Goal: Task Accomplishment & Management: Use online tool/utility

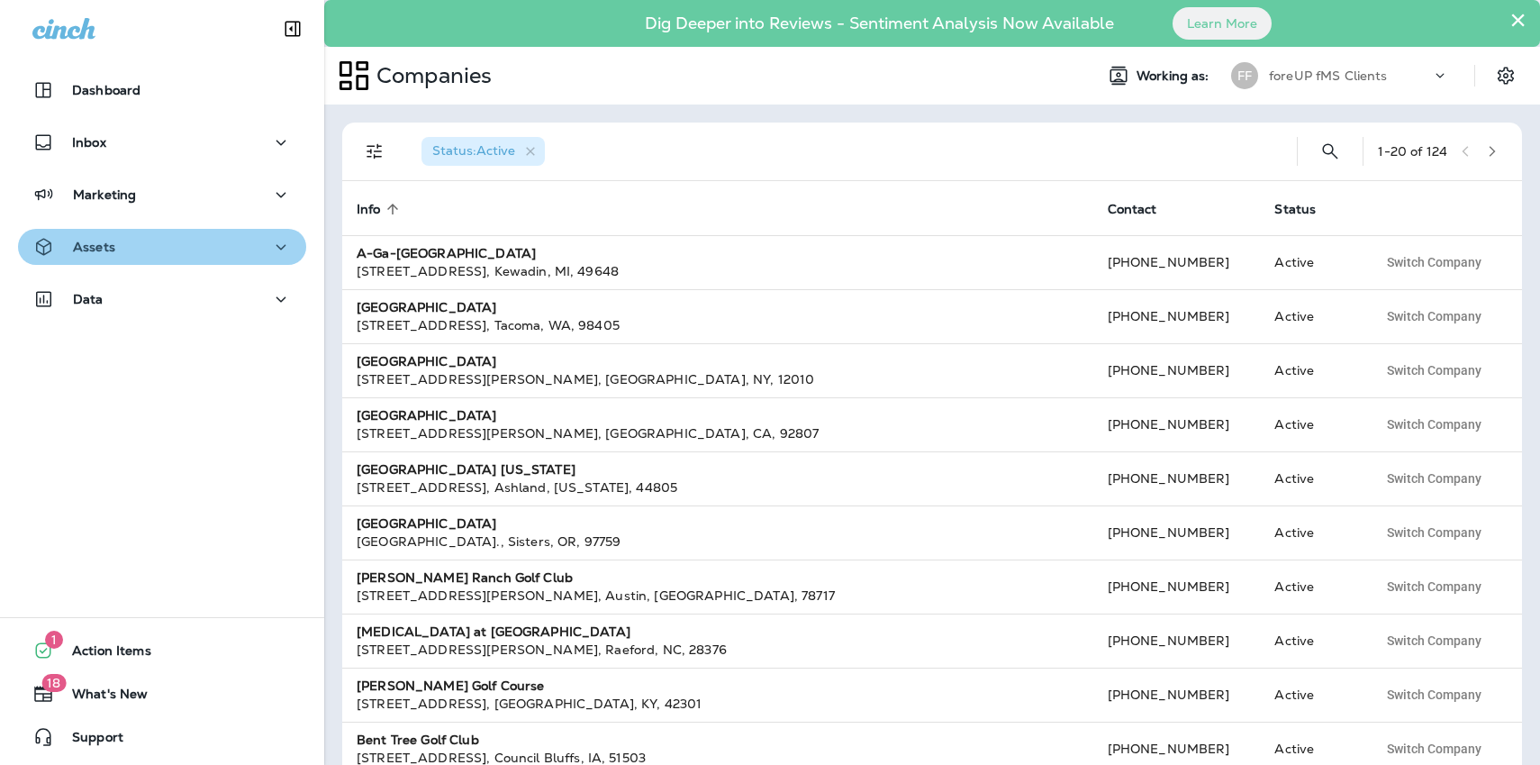
click at [112, 251] on p "Assets" at bounding box center [94, 247] width 42 height 14
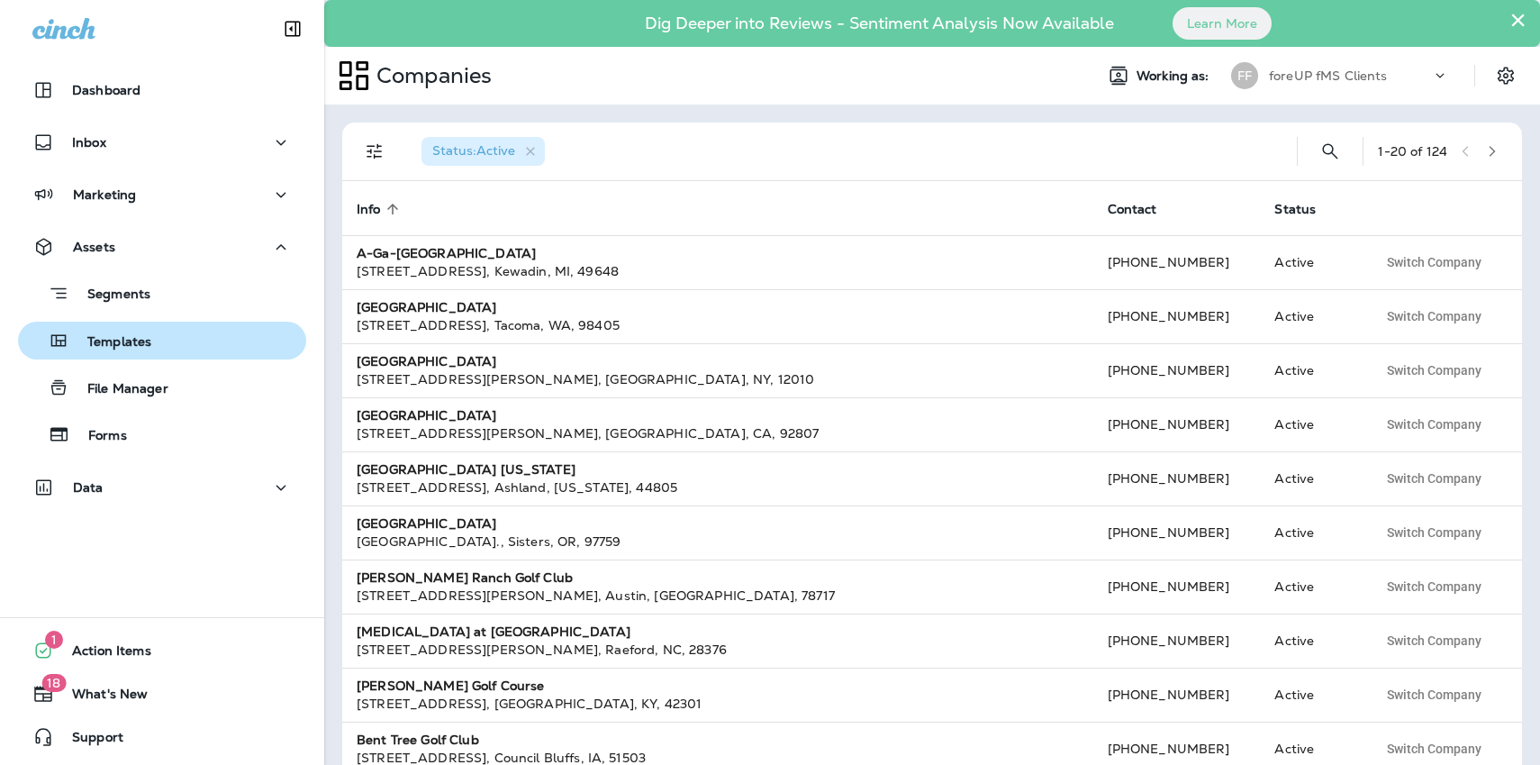
click at [132, 331] on div "Templates" at bounding box center [88, 340] width 126 height 27
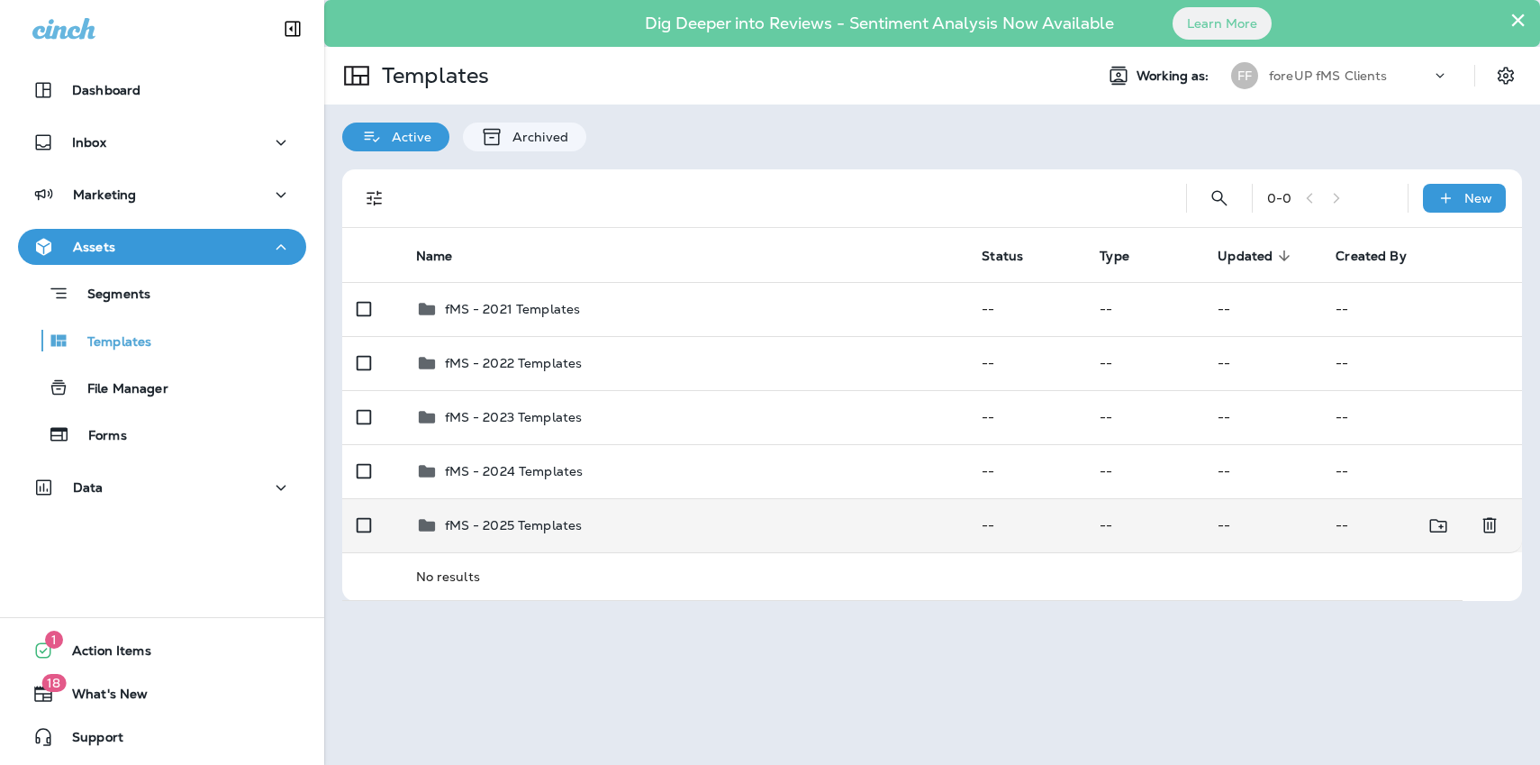
click at [519, 530] on p "fMS - 2025 Templates" at bounding box center [514, 525] width 138 height 14
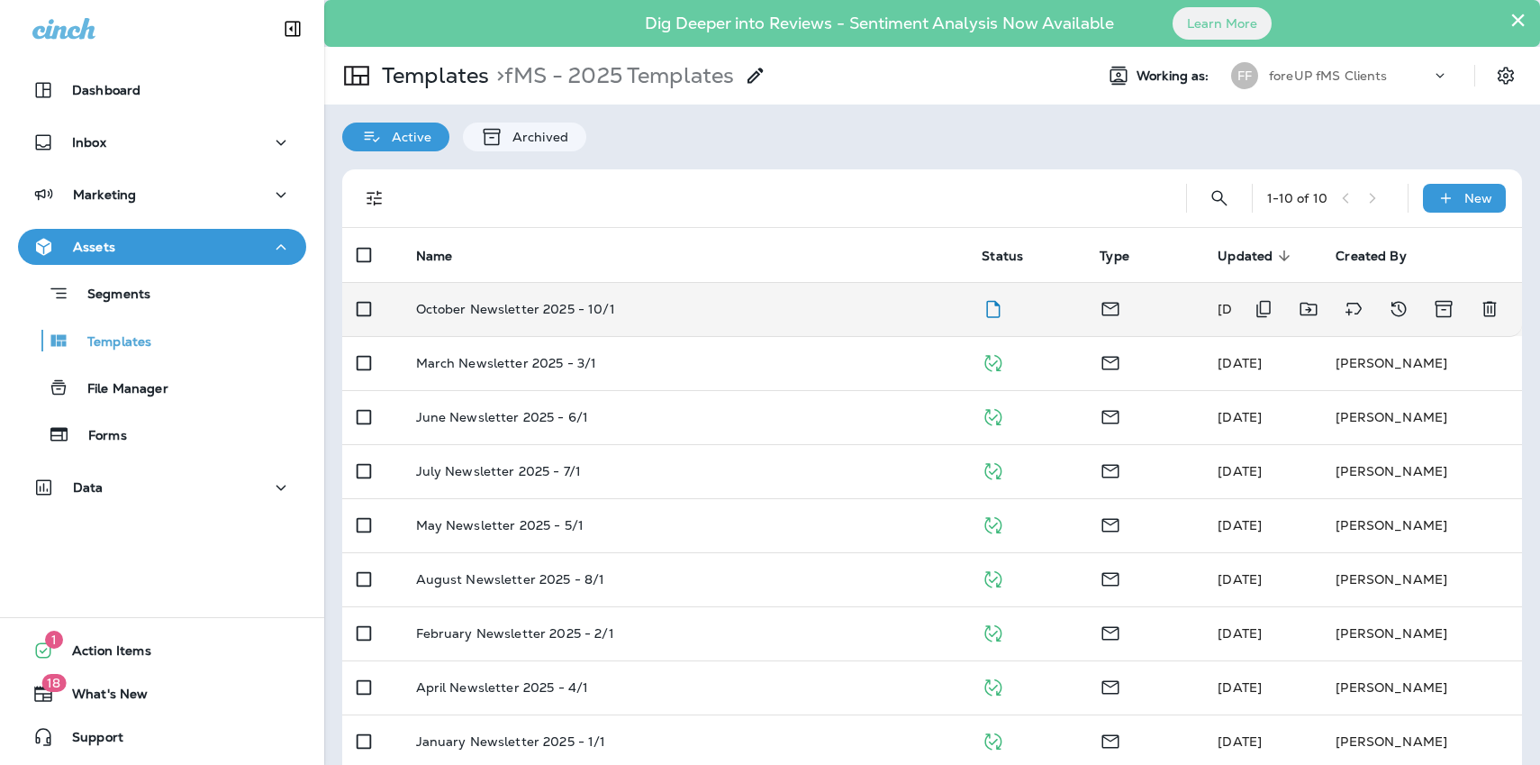
click at [601, 309] on p "October Newsletter 2025 - 10/1" at bounding box center [515, 309] width 199 height 14
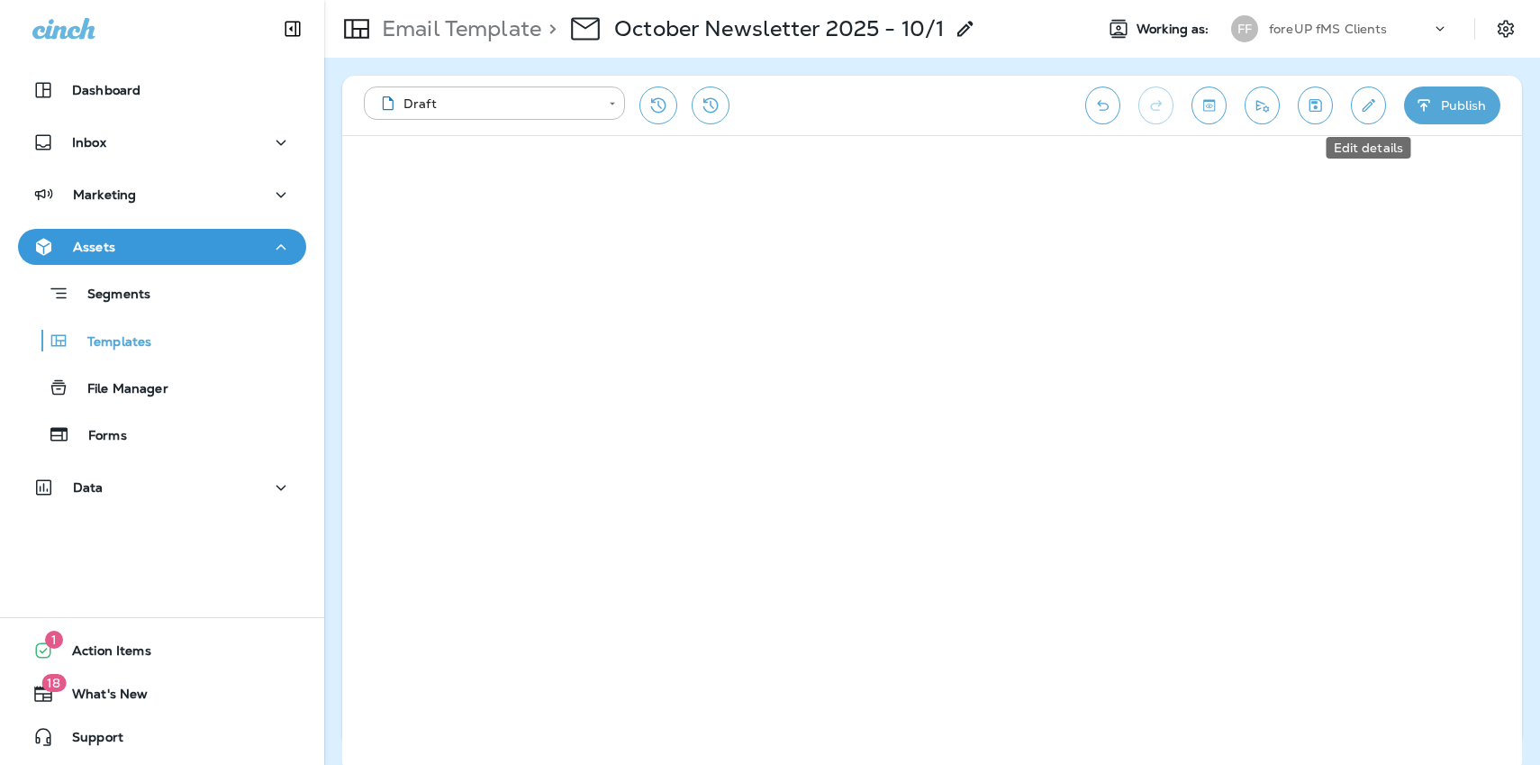
click at [1354, 104] on button "Edit details" at bounding box center [1368, 105] width 35 height 38
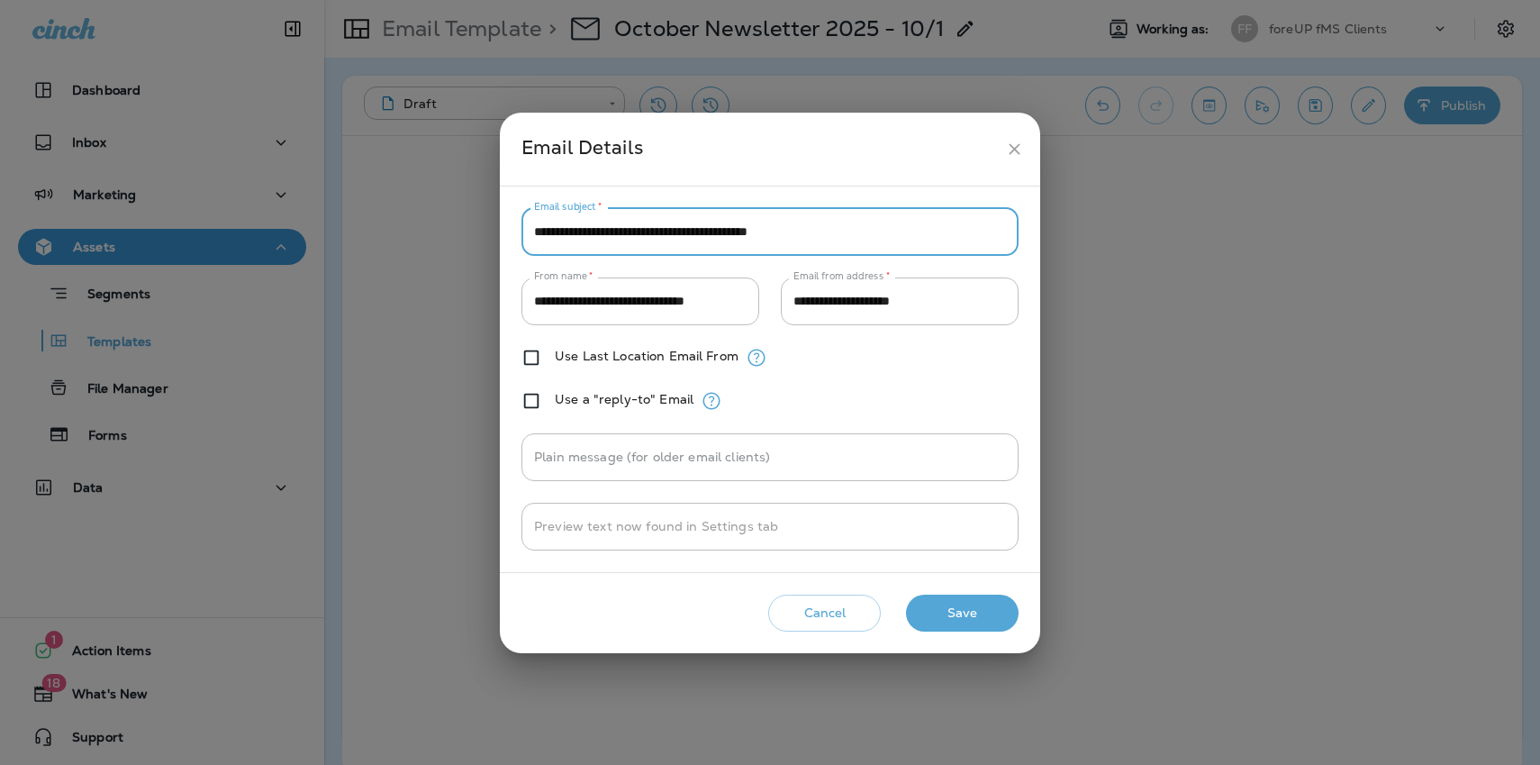
drag, startPoint x: 655, startPoint y: 229, endPoint x: 471, endPoint y: 229, distance: 183.7
click at [471, 229] on div "**********" at bounding box center [770, 382] width 1540 height 765
drag, startPoint x: 751, startPoint y: 233, endPoint x: 684, endPoint y: 234, distance: 66.6
click at [684, 234] on input "**********" at bounding box center [769, 232] width 497 height 48
type input "**********"
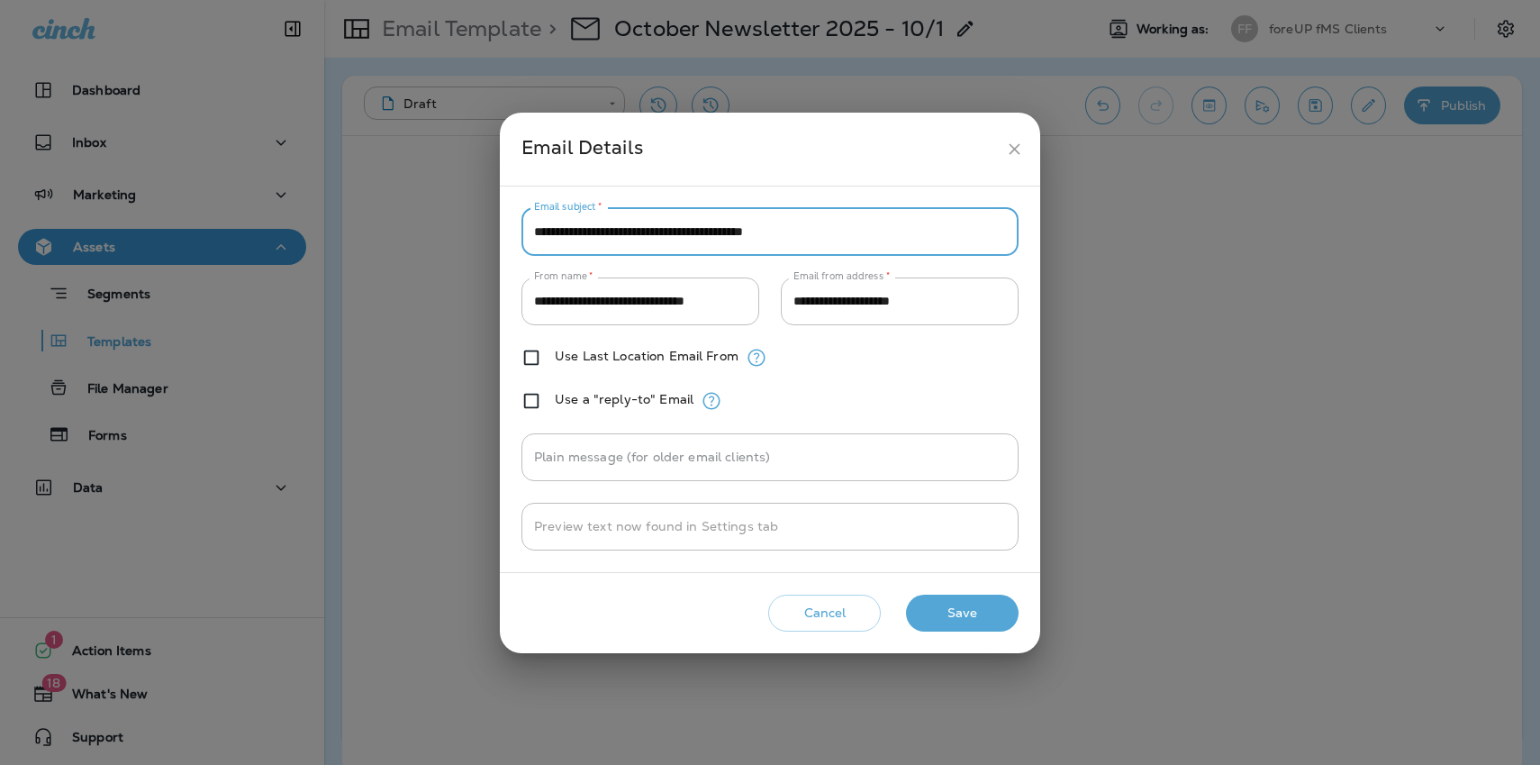
click at [937, 603] on button "Save" at bounding box center [962, 612] width 113 height 37
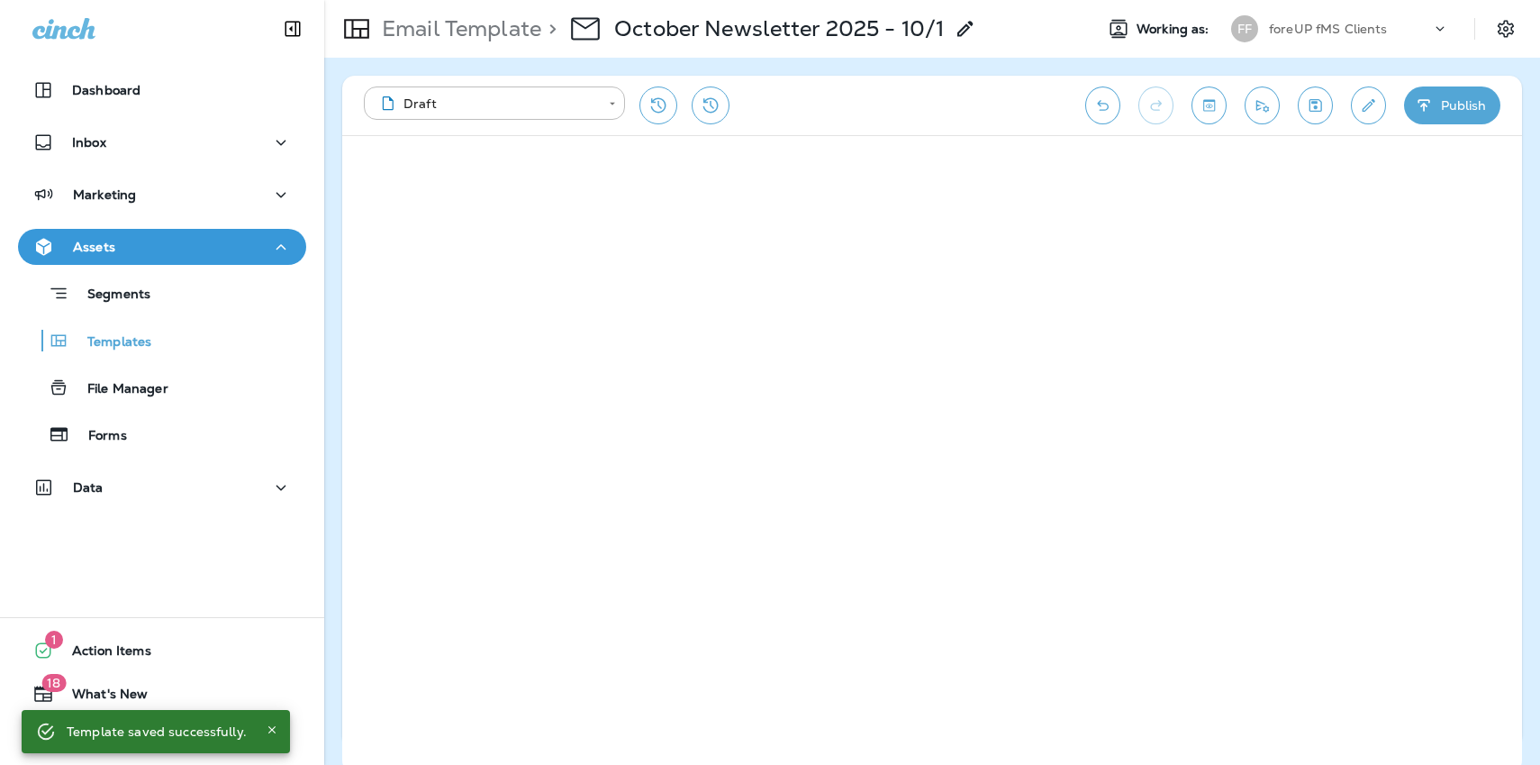
click at [1317, 121] on button "Save" at bounding box center [1315, 105] width 35 height 38
click at [1271, 107] on icon "Send test email" at bounding box center [1262, 105] width 19 height 18
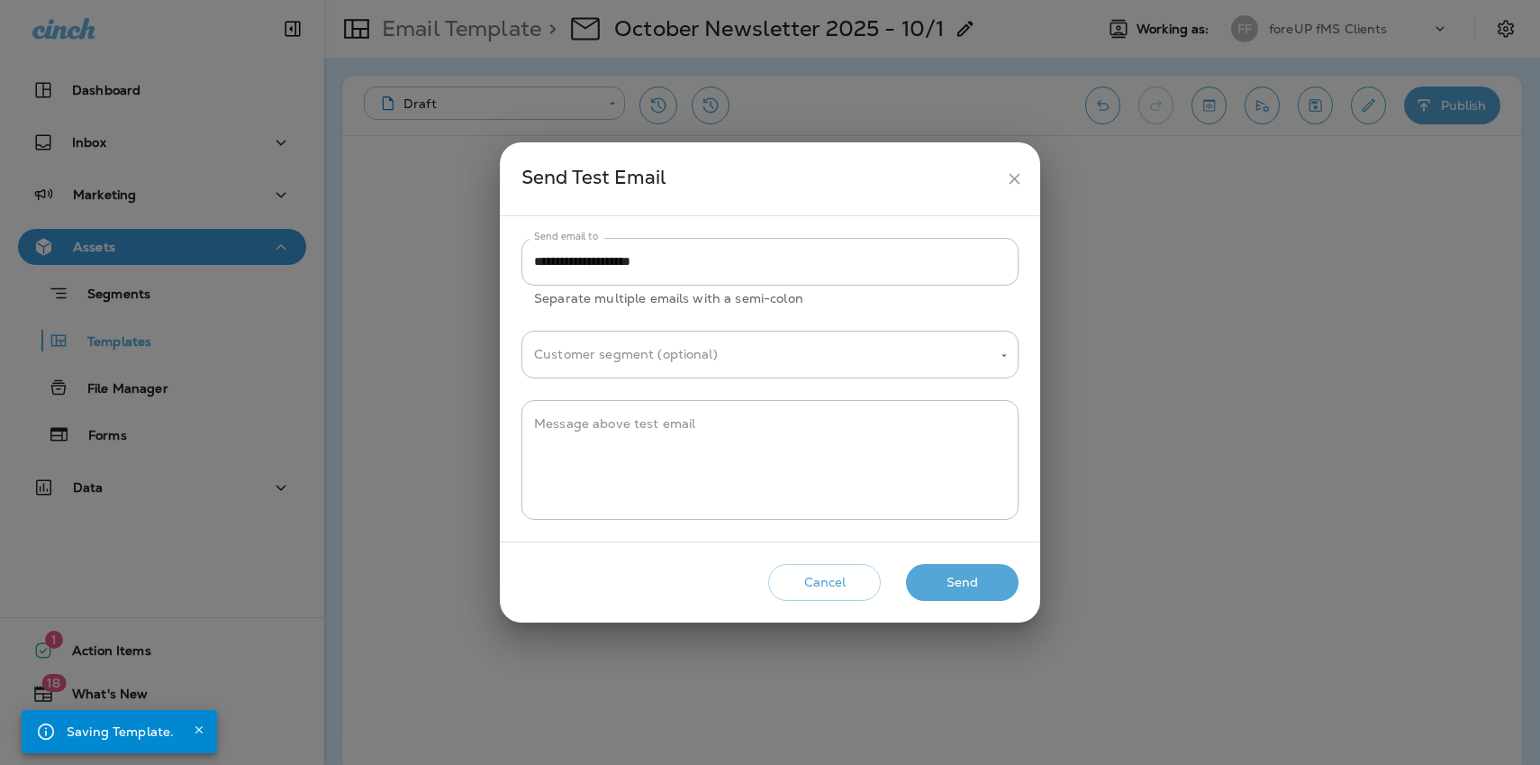
click at [967, 584] on button "Send" at bounding box center [962, 582] width 113 height 37
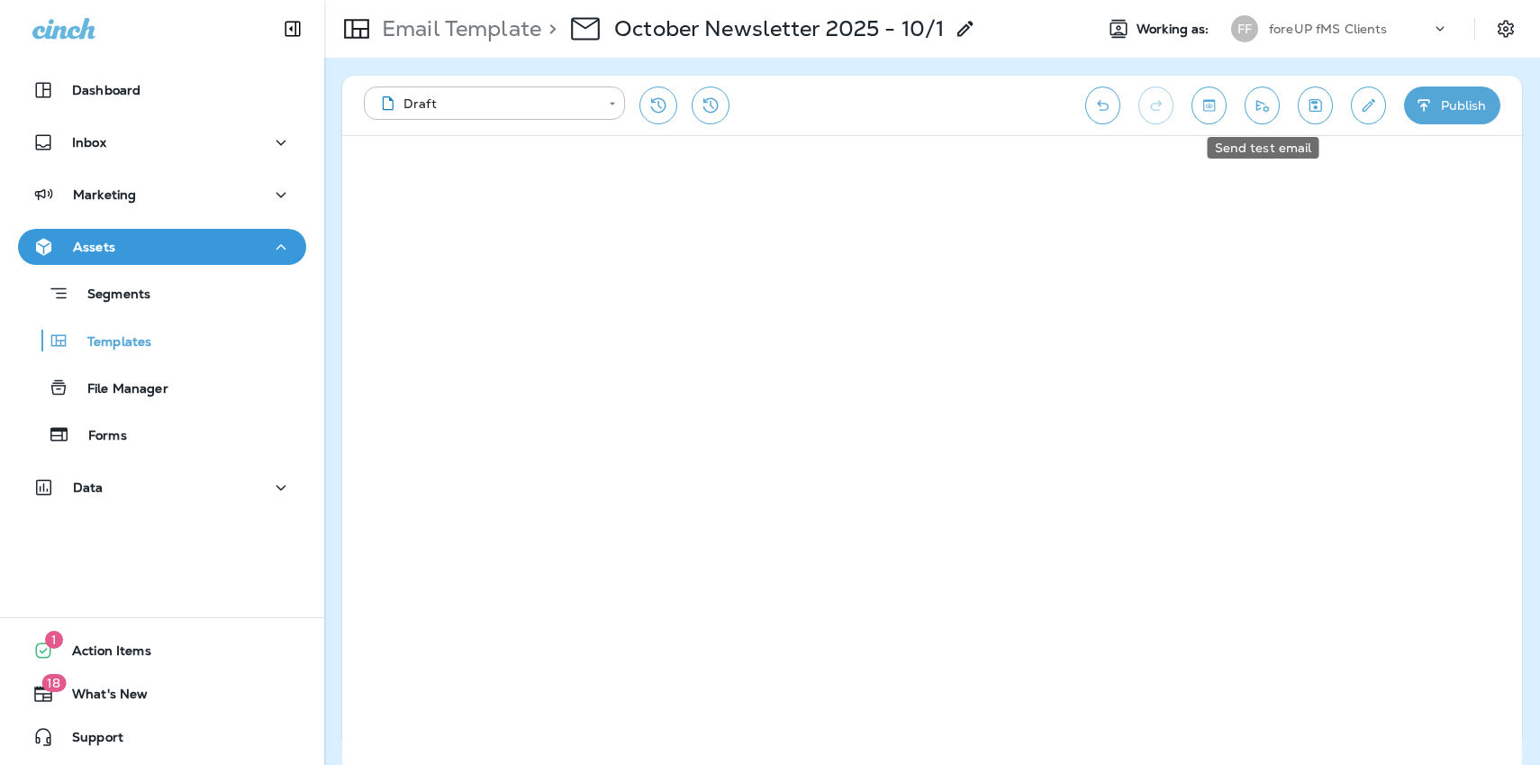
click at [1262, 114] on button "Send test email" at bounding box center [1262, 105] width 35 height 38
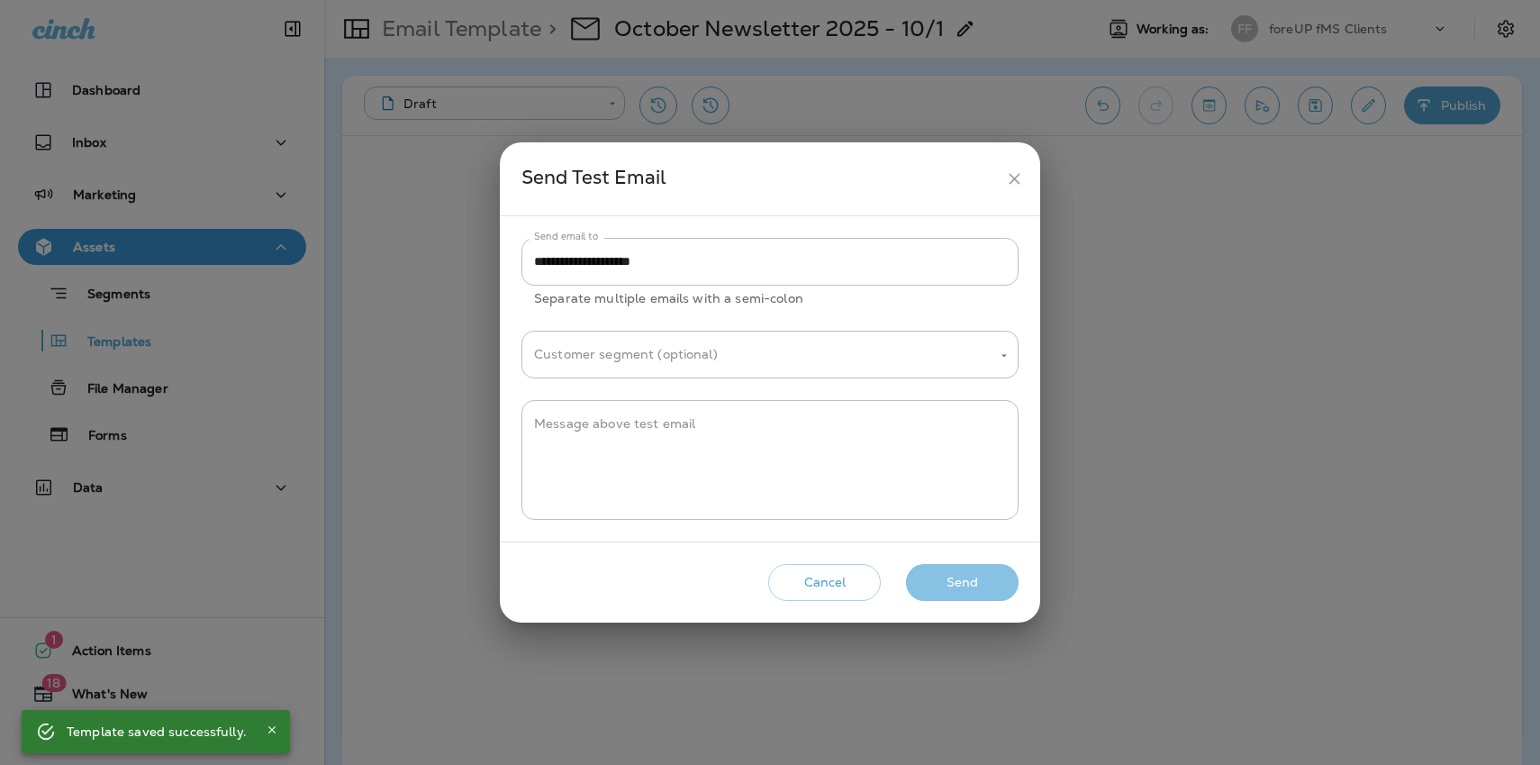
click at [973, 580] on button "Send" at bounding box center [962, 582] width 113 height 37
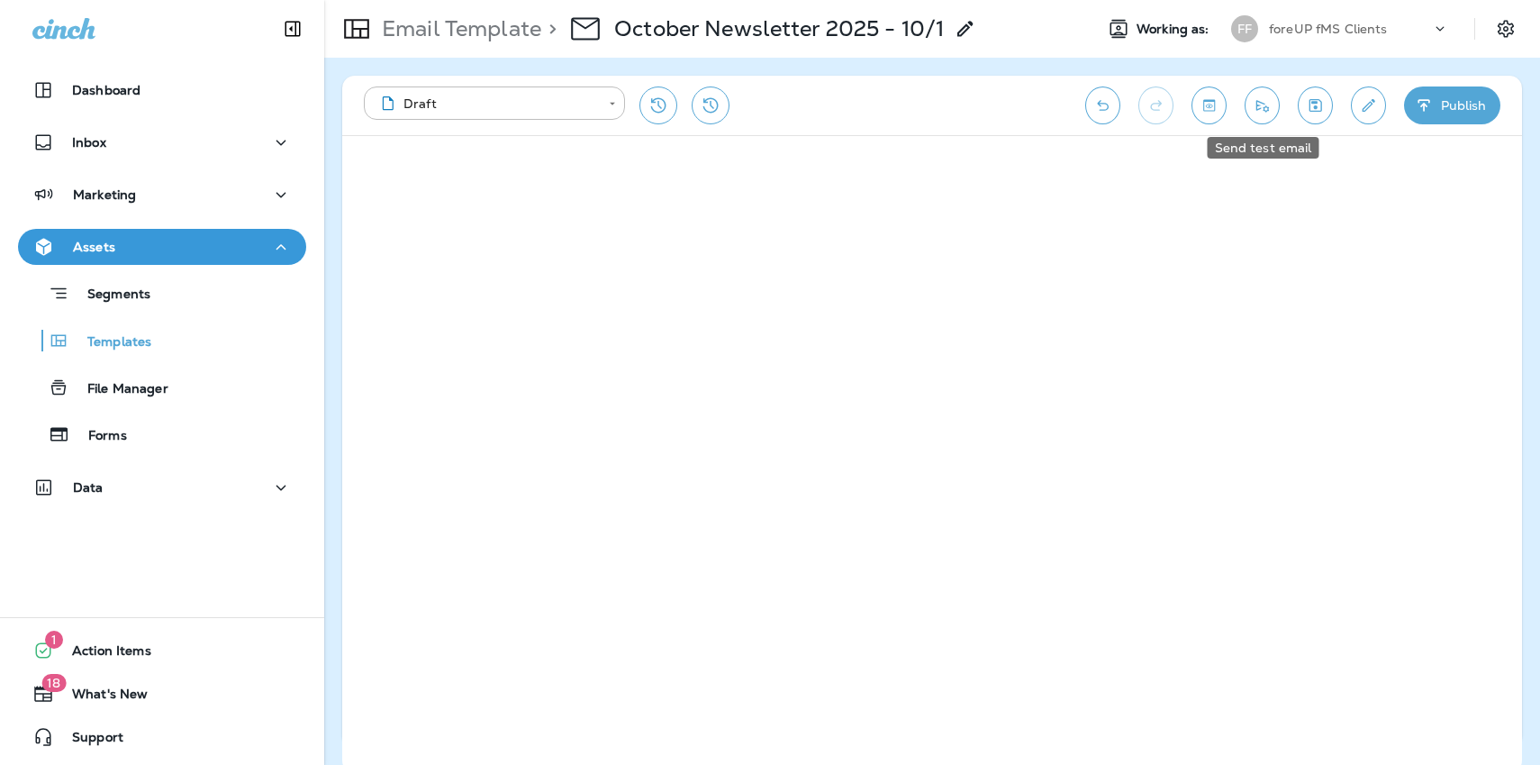
click at [1267, 107] on icon "Send test email" at bounding box center [1262, 106] width 13 height 12
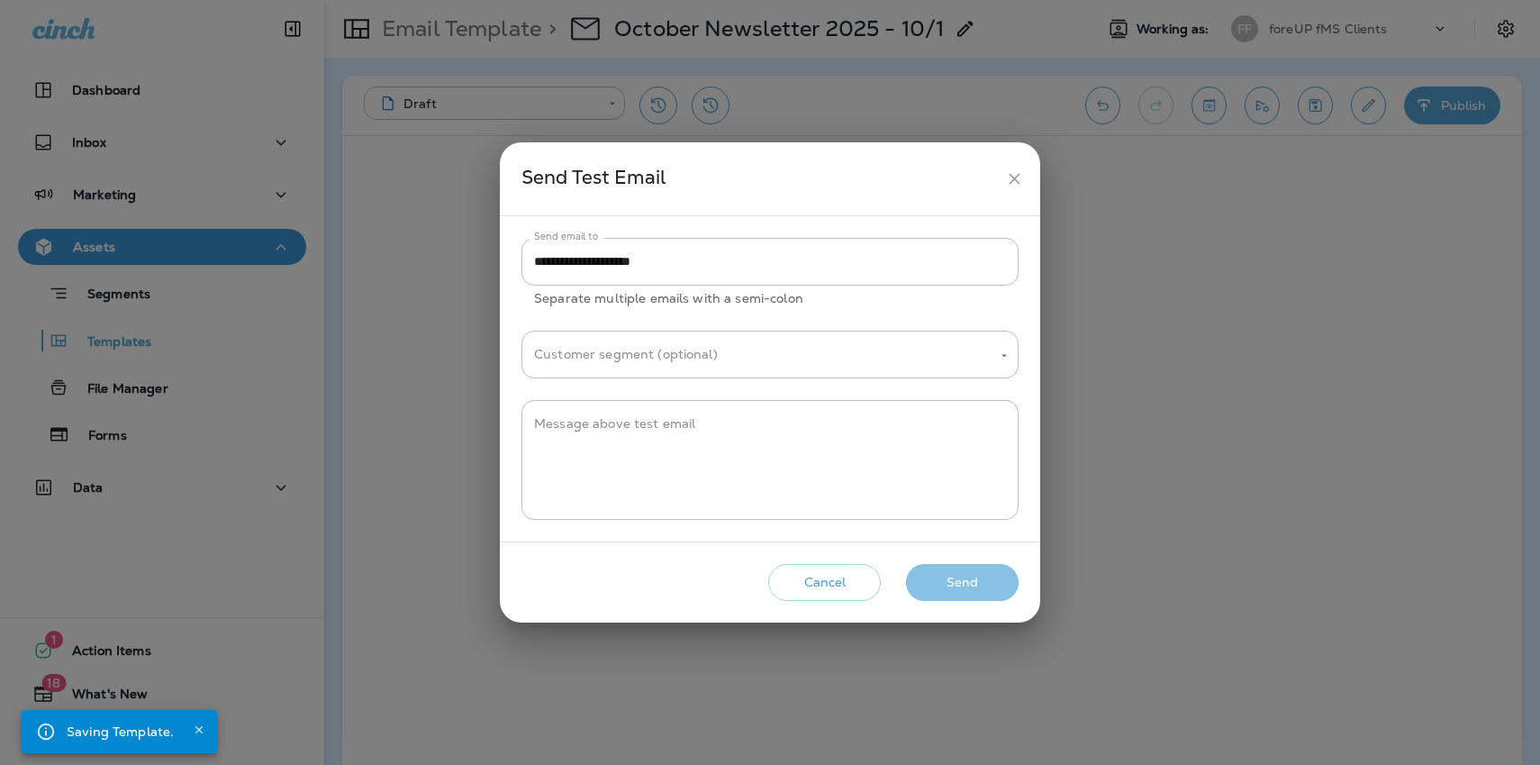
click at [953, 584] on button "Send" at bounding box center [962, 582] width 113 height 37
